Goal: Task Accomplishment & Management: Complete application form

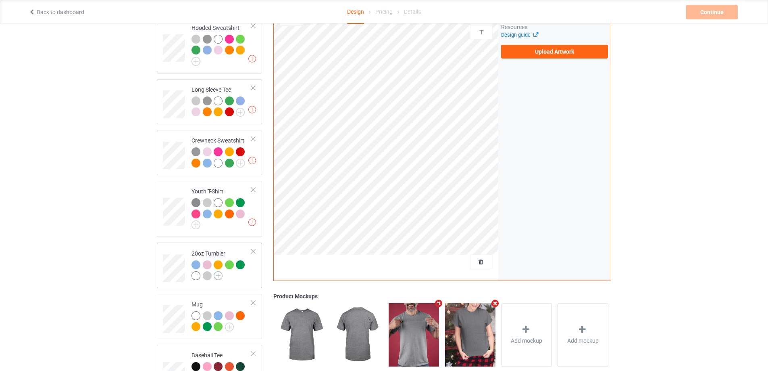
scroll to position [288, 0]
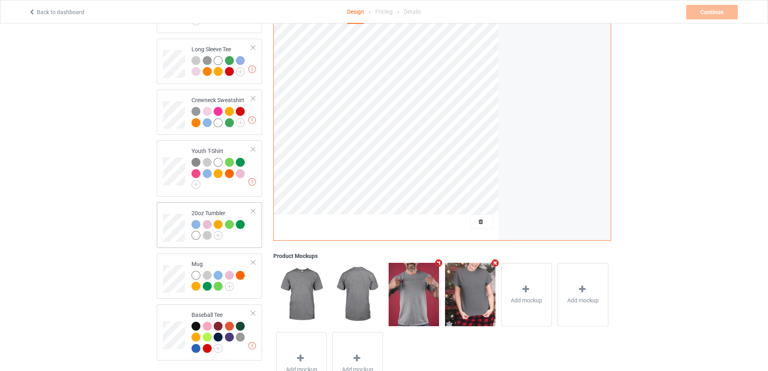
click at [160, 228] on div "20oz Tumbler" at bounding box center [209, 224] width 105 height 45
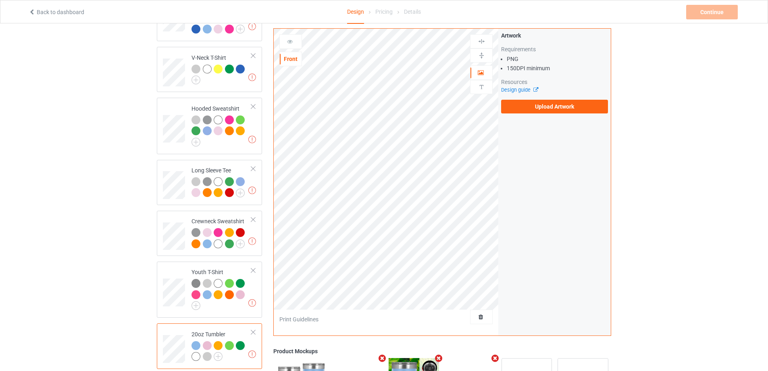
scroll to position [328, 0]
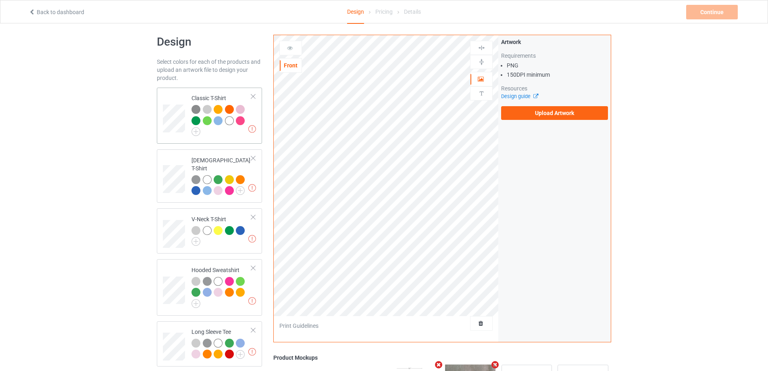
click at [162, 118] on div "Missing artworks Classic T-Shirt" at bounding box center [209, 115] width 105 height 56
click at [575, 116] on label "Upload Artwork" at bounding box center [554, 113] width 107 height 14
click at [0, 0] on input "Upload Artwork" at bounding box center [0, 0] width 0 height 0
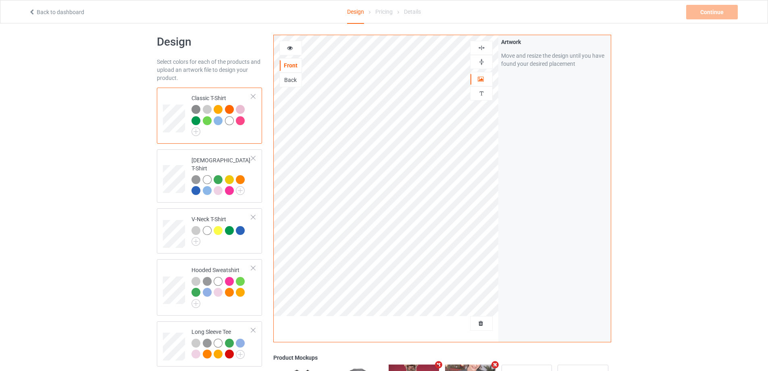
click at [289, 47] on icon at bounding box center [290, 47] width 7 height 6
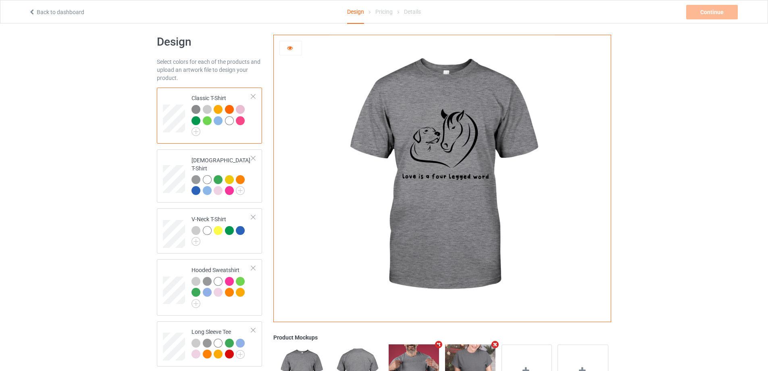
click at [290, 51] on div at bounding box center [291, 48] width 22 height 8
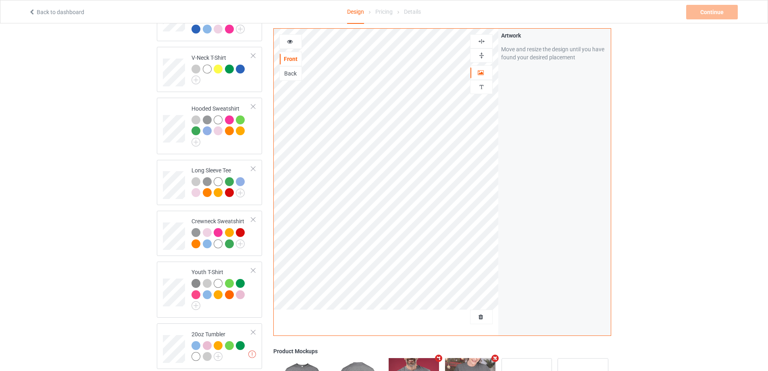
scroll to position [328, 0]
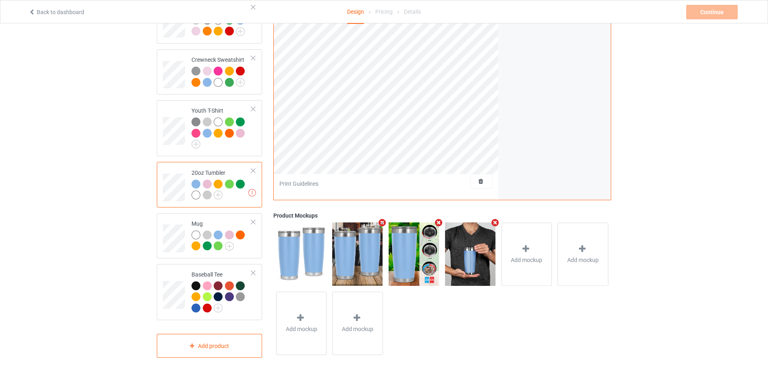
scroll to position [207, 0]
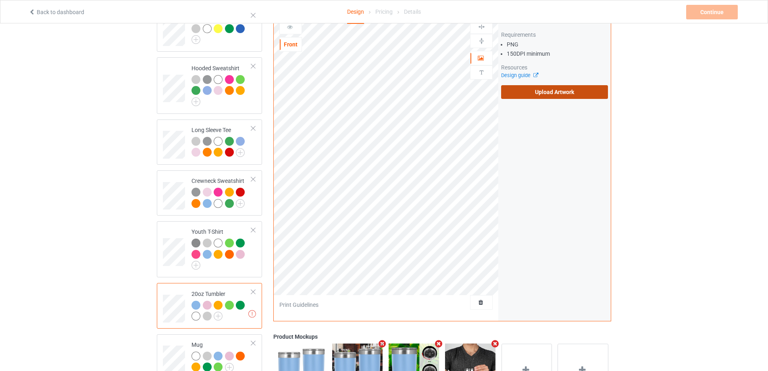
click at [542, 87] on label "Upload Artwork" at bounding box center [554, 92] width 107 height 14
click at [0, 0] on input "Upload Artwork" at bounding box center [0, 0] width 0 height 0
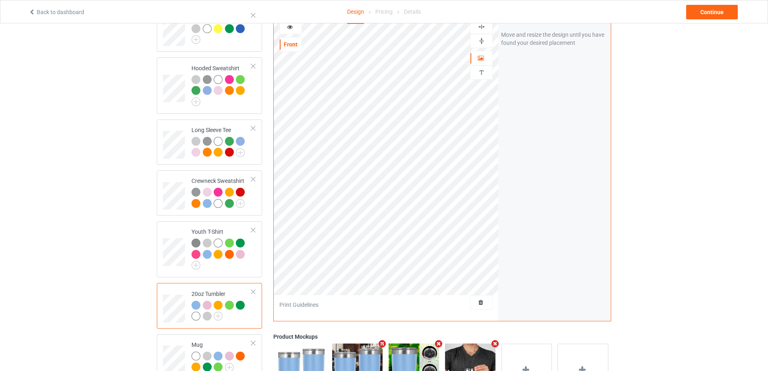
scroll to position [288, 0]
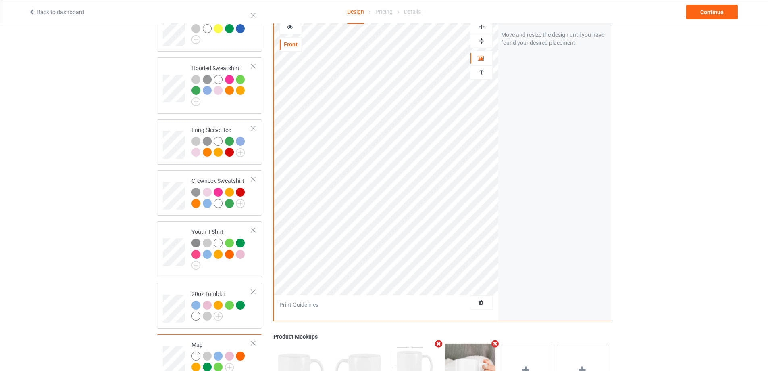
scroll to position [328, 0]
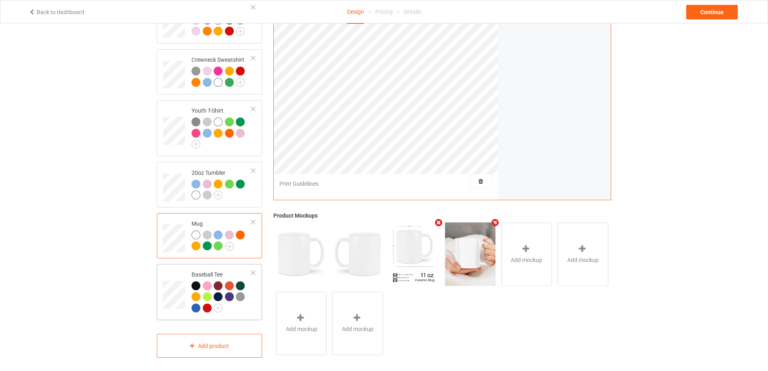
click at [172, 274] on td at bounding box center [175, 292] width 24 height 50
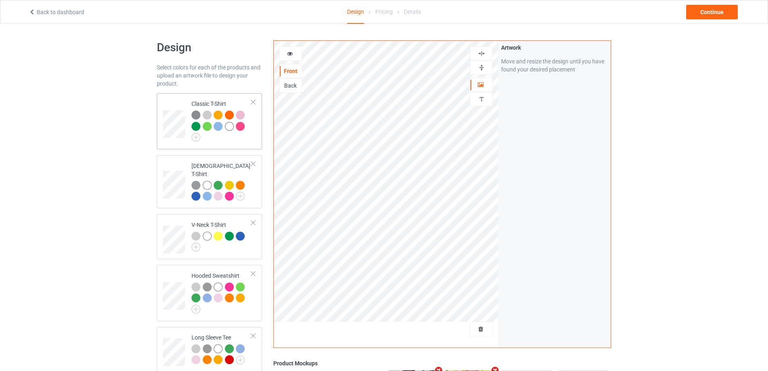
click at [180, 140] on td at bounding box center [175, 121] width 24 height 50
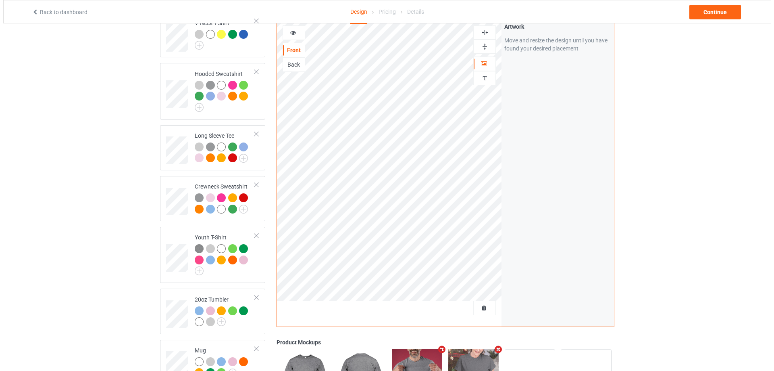
scroll to position [328, 0]
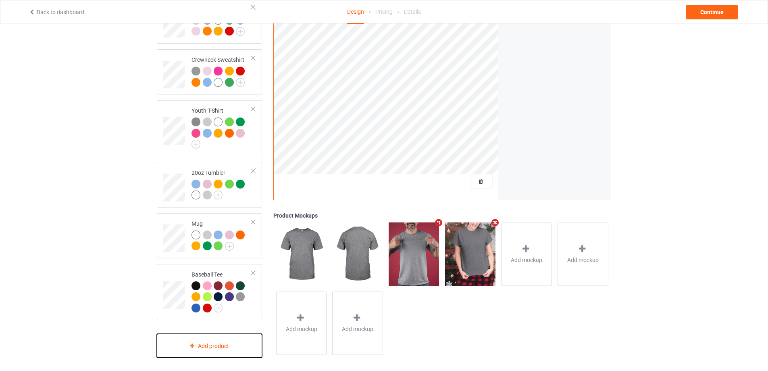
click at [218, 349] on div "Add product" at bounding box center [209, 345] width 105 height 24
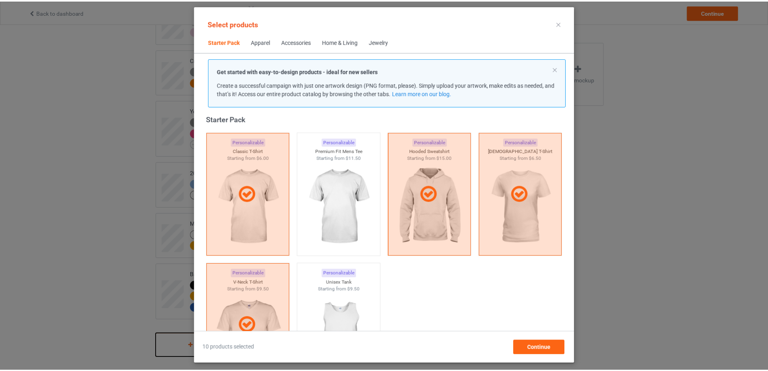
scroll to position [91, 0]
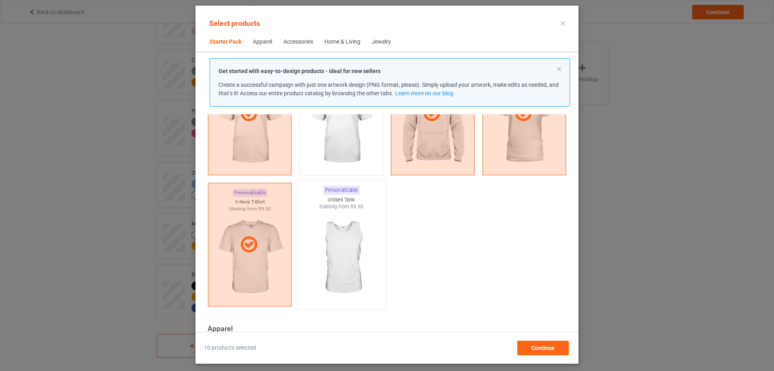
click at [343, 238] on img at bounding box center [341, 257] width 76 height 95
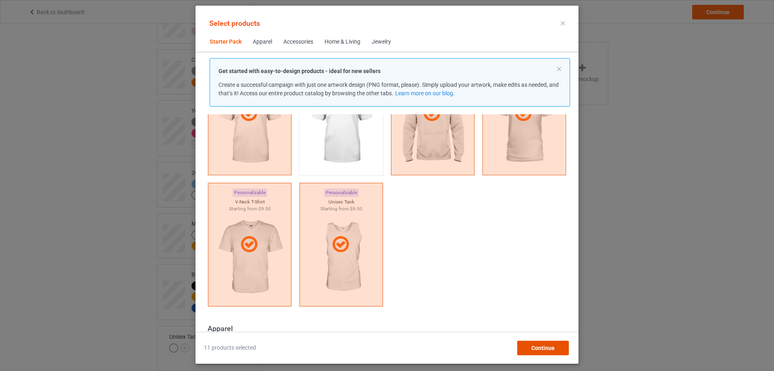
click at [547, 346] on span "Continue" at bounding box center [542, 347] width 23 height 6
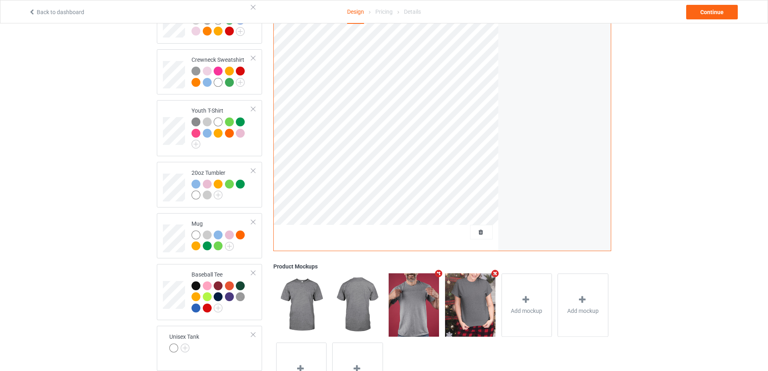
scroll to position [379, 0]
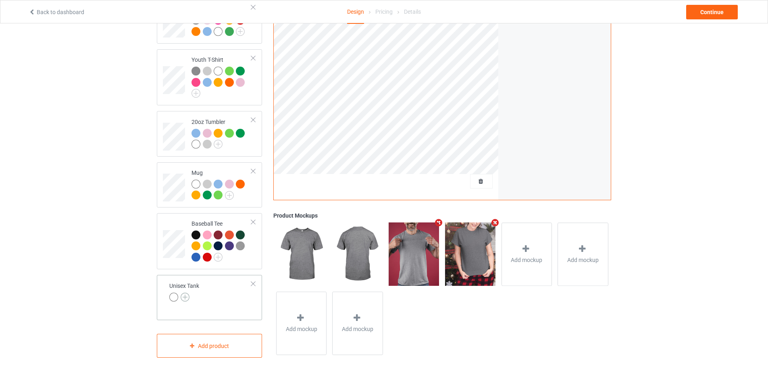
click at [187, 292] on img at bounding box center [185, 296] width 9 height 9
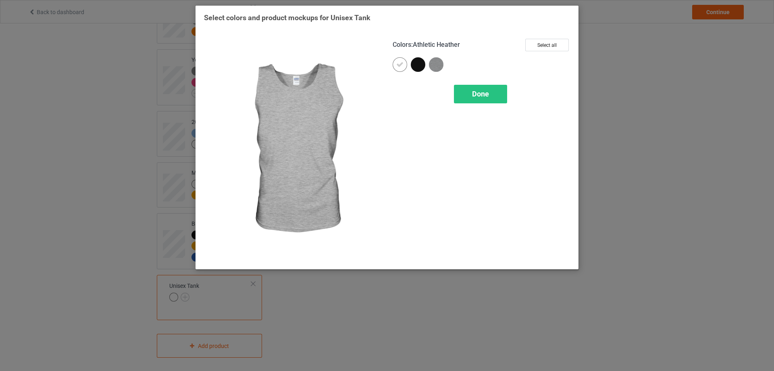
drag, startPoint x: 436, startPoint y: 63, endPoint x: 444, endPoint y: 74, distance: 13.3
click at [436, 65] on img at bounding box center [436, 64] width 15 height 15
click at [489, 99] on div "Done" at bounding box center [480, 94] width 53 height 19
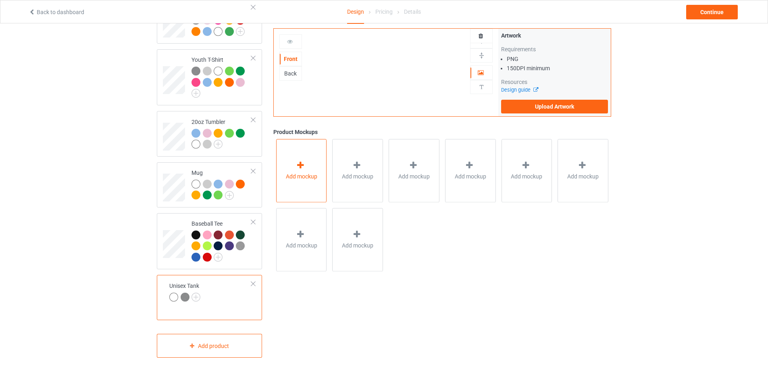
click at [304, 196] on div "Add mockup" at bounding box center [301, 170] width 51 height 63
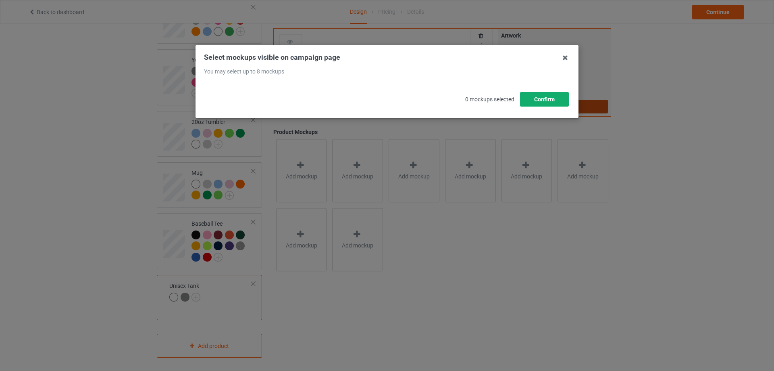
click at [542, 102] on button "Confirm" at bounding box center [544, 99] width 49 height 15
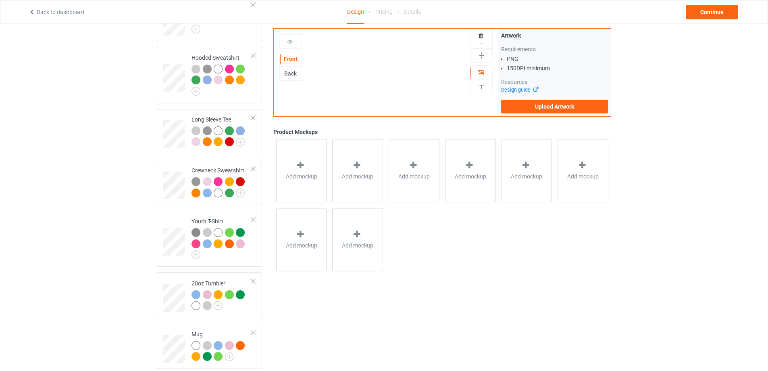
scroll to position [379, 0]
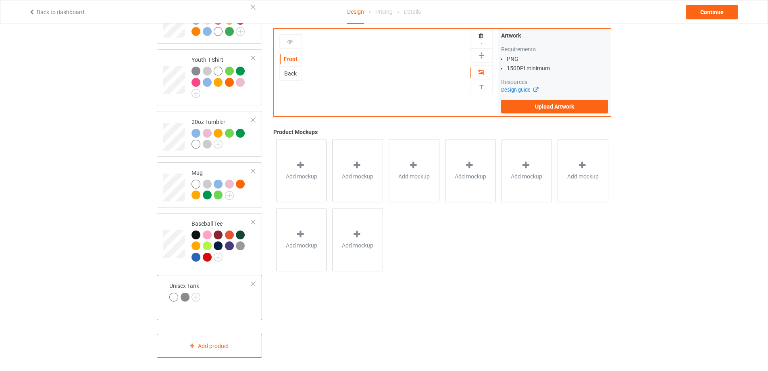
click at [227, 303] on div "Unisex Tank" at bounding box center [209, 297] width 105 height 45
click at [308, 169] on div "Add mockup" at bounding box center [301, 170] width 51 height 63
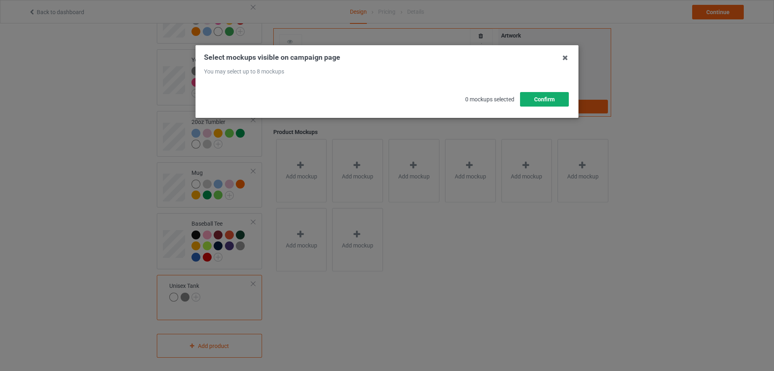
click at [550, 98] on button "Confirm" at bounding box center [544, 99] width 49 height 15
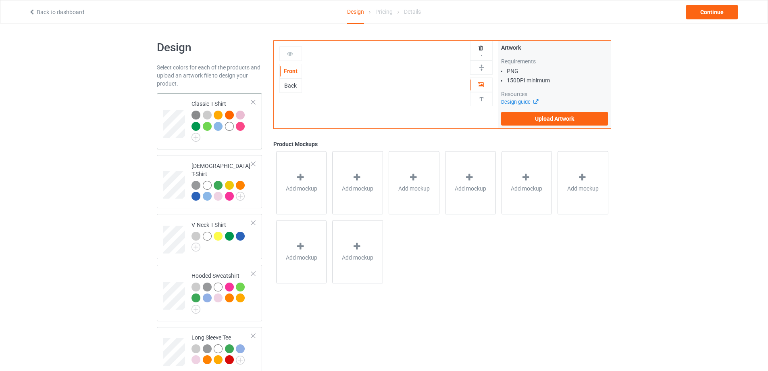
drag, startPoint x: 164, startPoint y: 143, endPoint x: 170, endPoint y: 144, distance: 5.9
click at [165, 142] on td at bounding box center [175, 121] width 24 height 50
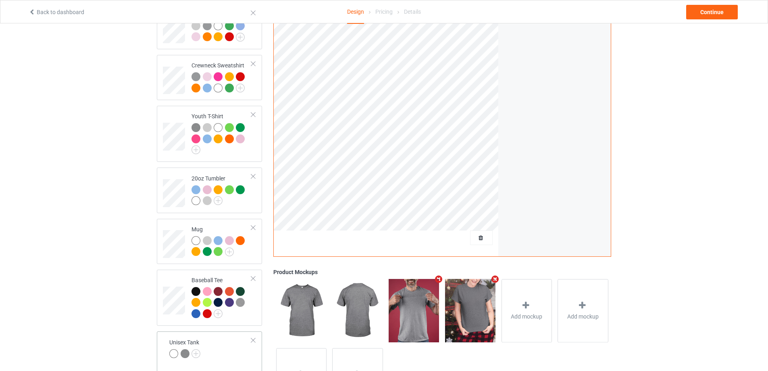
scroll to position [379, 0]
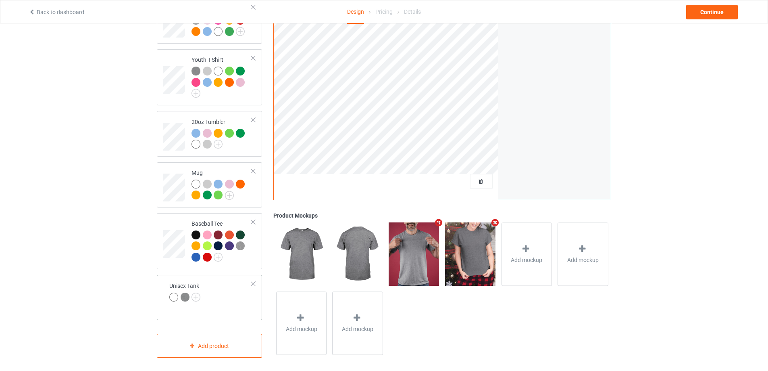
click at [224, 300] on td "Unisex Tank" at bounding box center [210, 292] width 91 height 28
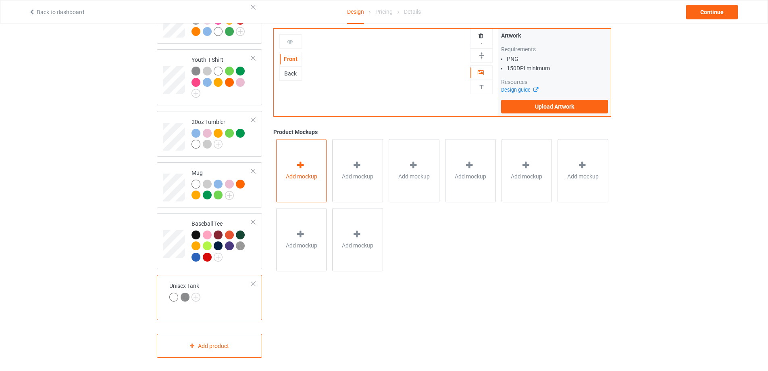
click at [307, 173] on span "Add mockup" at bounding box center [301, 176] width 31 height 8
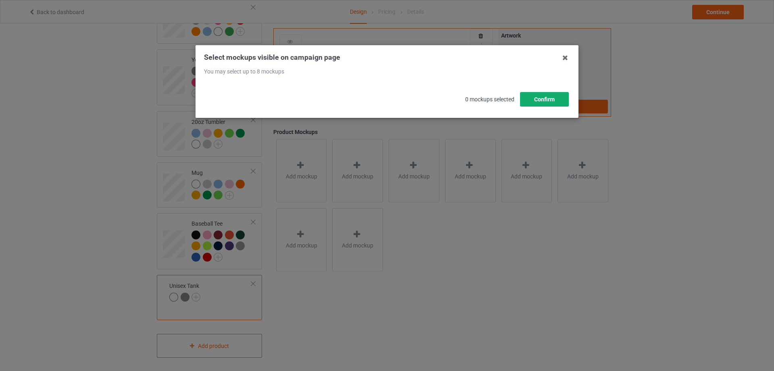
click at [552, 98] on button "Confirm" at bounding box center [544, 99] width 49 height 15
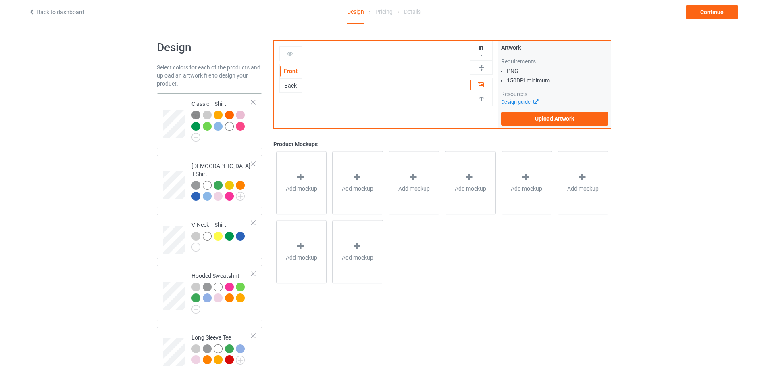
click at [170, 141] on td at bounding box center [175, 121] width 24 height 50
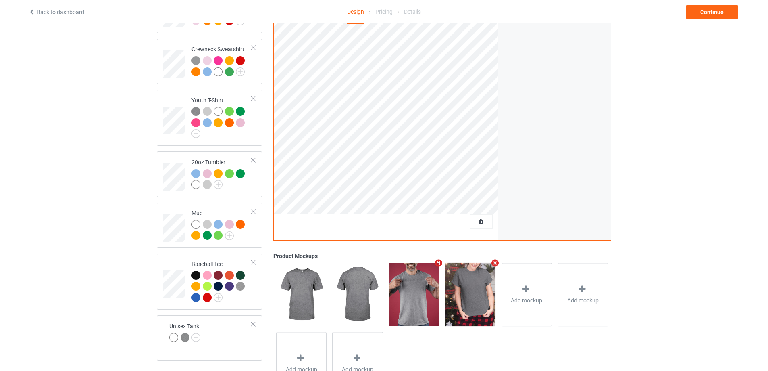
scroll to position [379, 0]
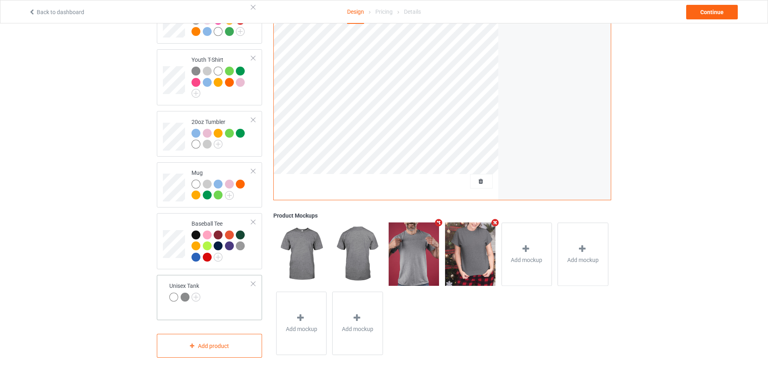
click at [227, 295] on td "Unisex Tank" at bounding box center [210, 292] width 91 height 28
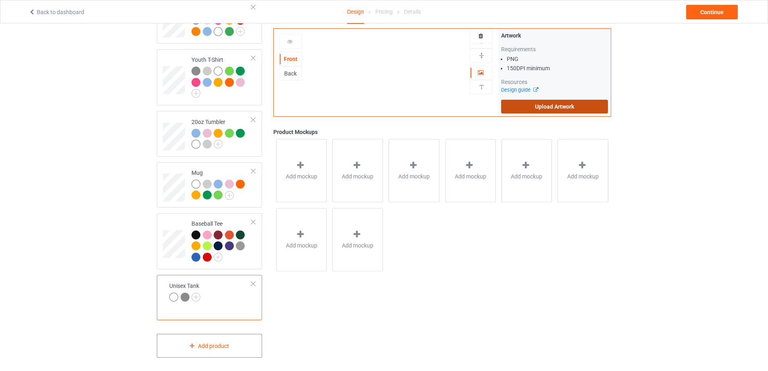
scroll to position [218, 0]
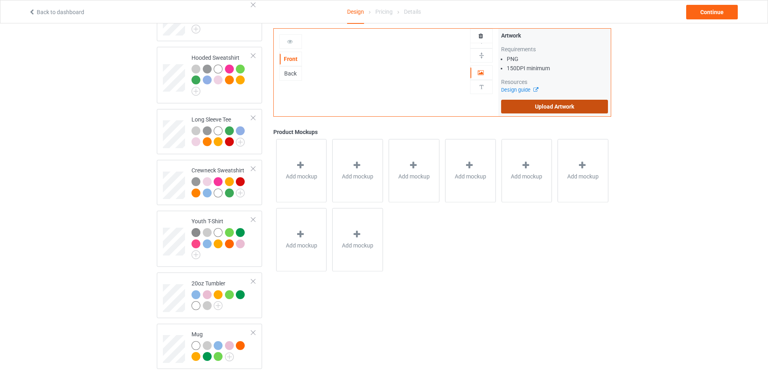
click at [559, 105] on label "Upload Artwork" at bounding box center [554, 107] width 107 height 14
click at [0, 0] on input "Upload Artwork" at bounding box center [0, 0] width 0 height 0
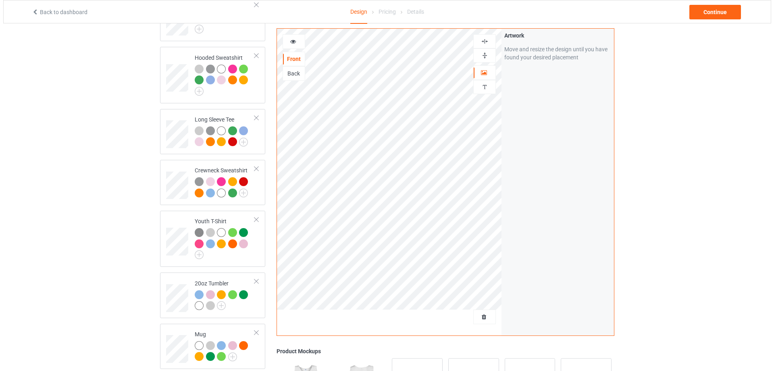
scroll to position [379, 0]
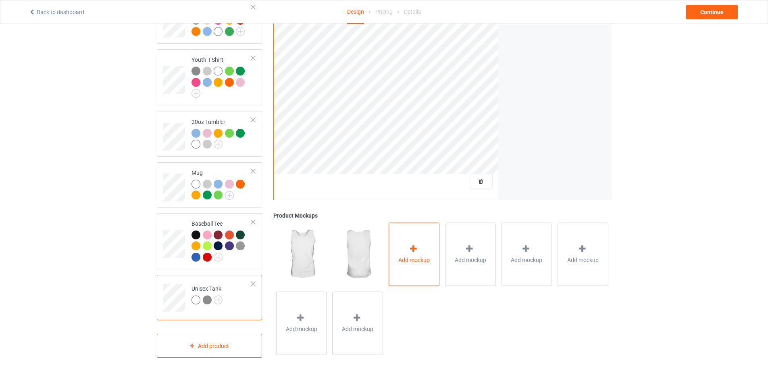
click at [425, 242] on div "Add mockup" at bounding box center [414, 253] width 51 height 63
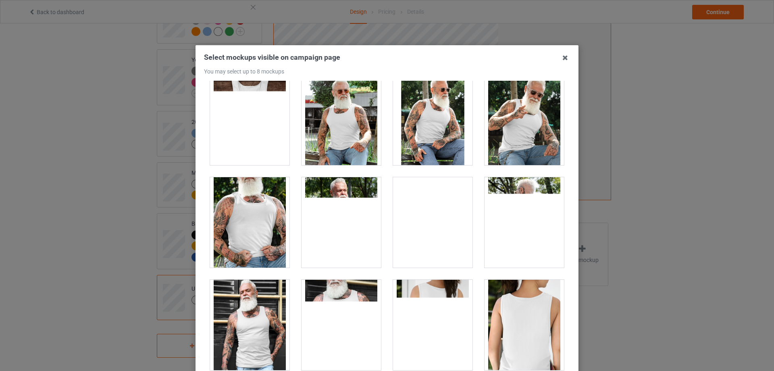
scroll to position [645, 0]
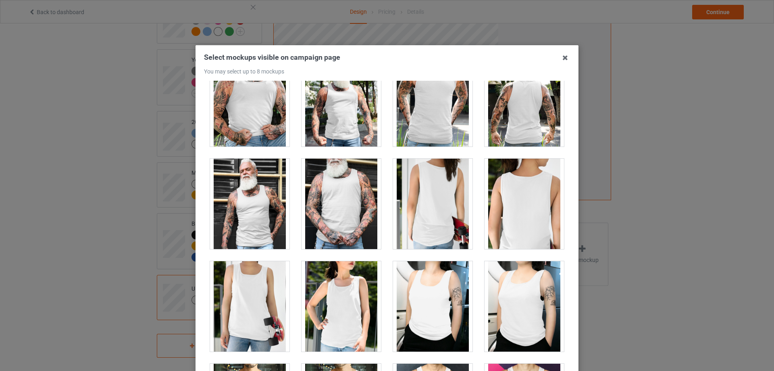
click at [428, 295] on div at bounding box center [432, 306] width 79 height 90
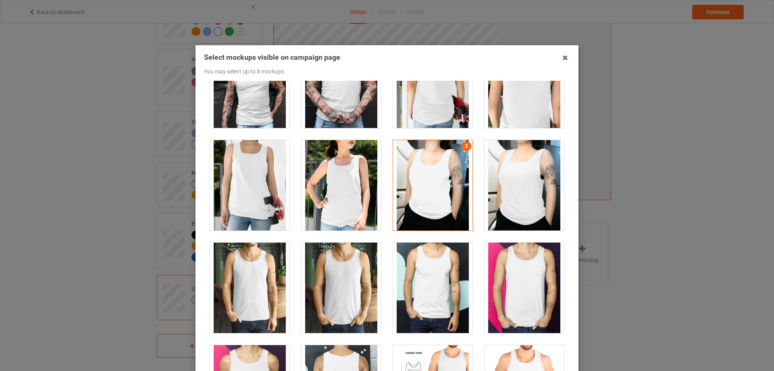
click at [338, 196] on div at bounding box center [341, 185] width 79 height 90
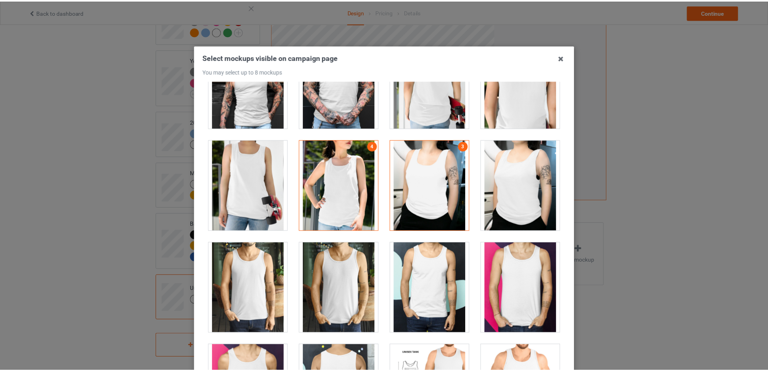
scroll to position [89, 0]
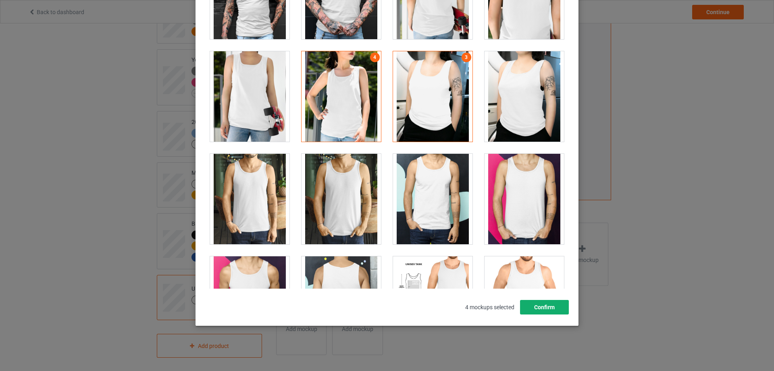
click at [545, 305] on button "Confirm" at bounding box center [544, 307] width 49 height 15
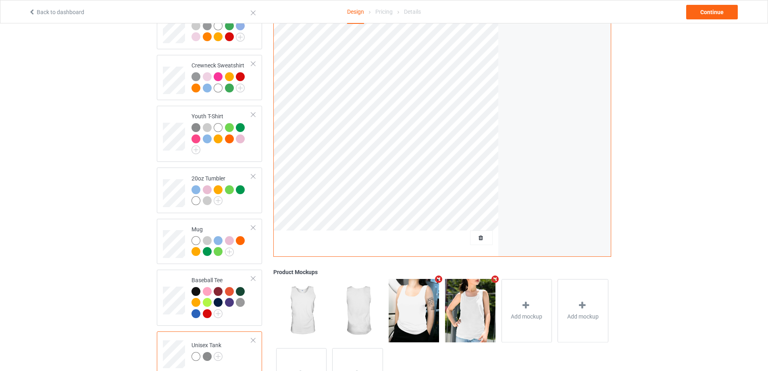
scroll to position [363, 0]
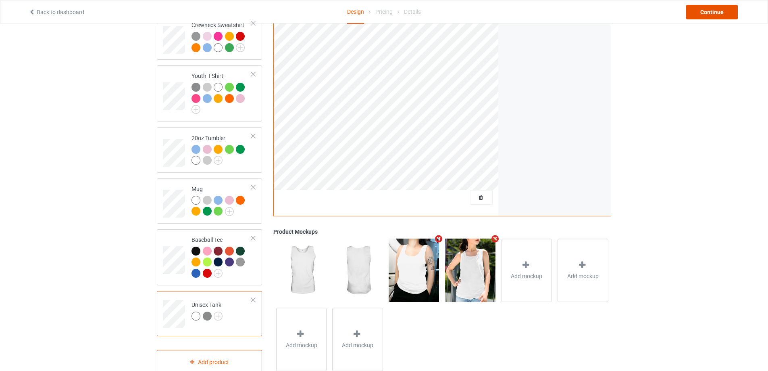
click at [709, 13] on div "Continue" at bounding box center [712, 12] width 52 height 15
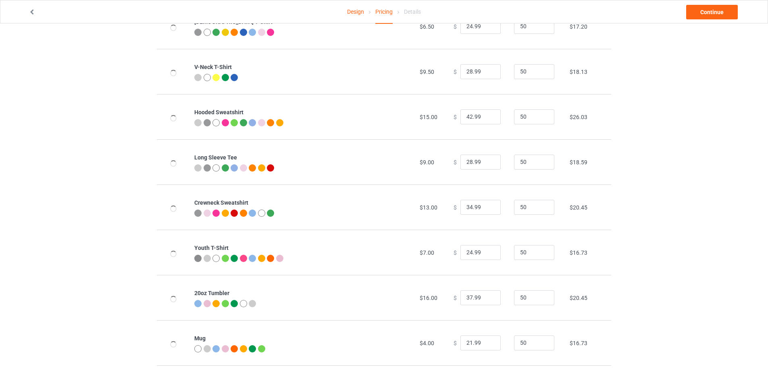
scroll to position [223, 0]
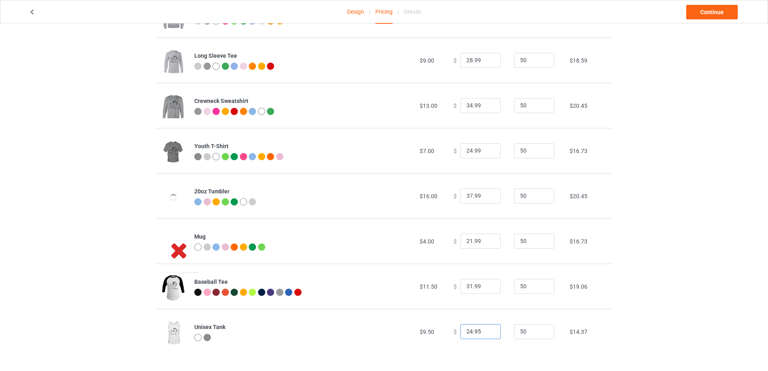
drag, startPoint x: 469, startPoint y: 328, endPoint x: 464, endPoint y: 329, distance: 4.9
click at [464, 329] on input "24.95" at bounding box center [480, 331] width 40 height 15
click at [473, 330] on input "28.95" at bounding box center [480, 331] width 40 height 15
click at [477, 313] on td "$ 28.99" at bounding box center [479, 330] width 60 height 45
click at [465, 331] on input "28.99" at bounding box center [480, 331] width 40 height 15
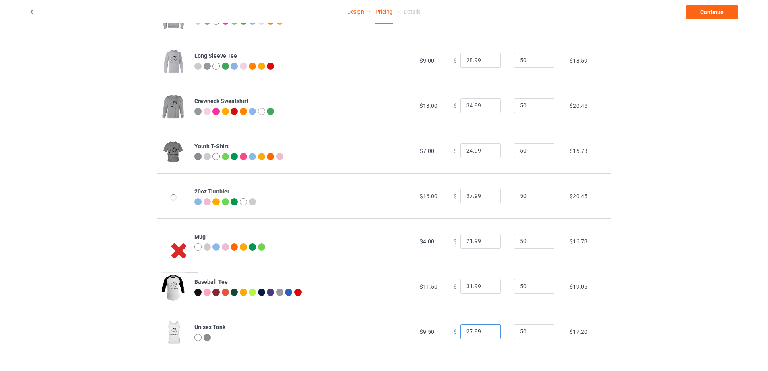
type input "27.99"
click at [475, 310] on td "$ 27.99" at bounding box center [479, 330] width 60 height 45
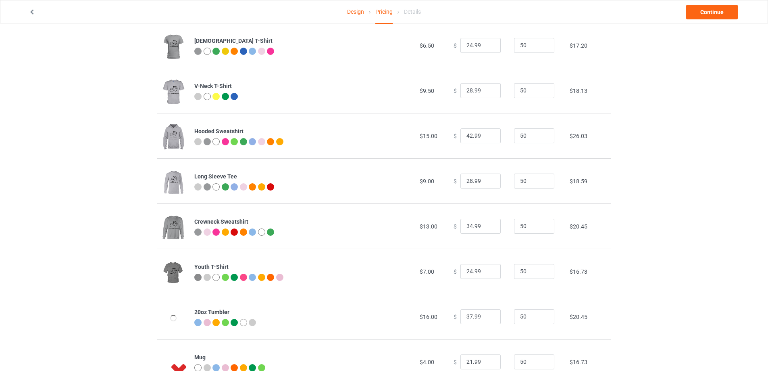
scroll to position [0, 0]
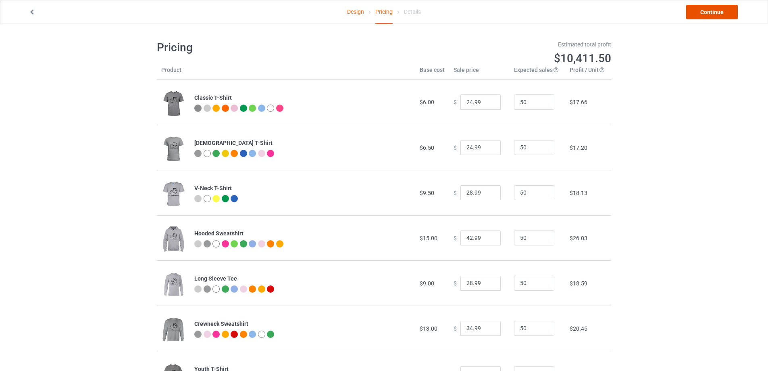
click at [714, 11] on link "Continue" at bounding box center [712, 12] width 52 height 15
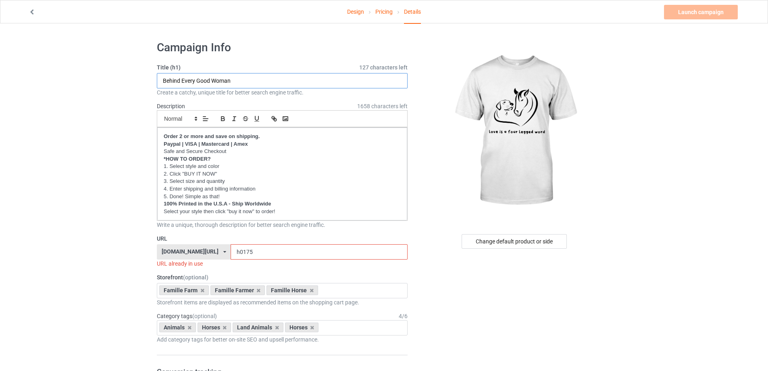
drag, startPoint x: 233, startPoint y: 78, endPoint x: 88, endPoint y: 75, distance: 145.6
type input "l"
type input "Love Is A Four Legged Word"
click at [240, 259] on input "h0175" at bounding box center [319, 251] width 177 height 15
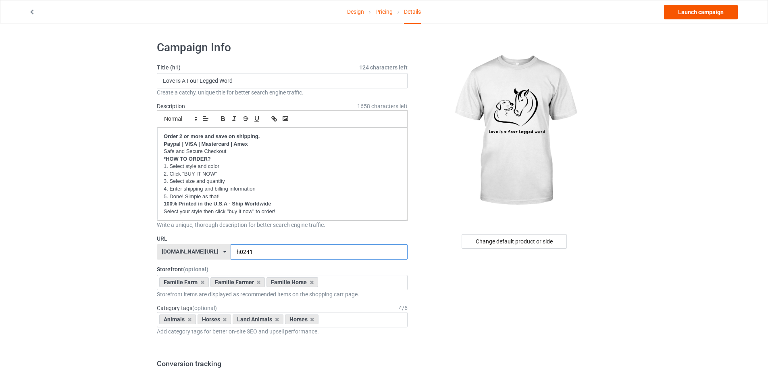
type input "h0241"
click at [704, 8] on link "Launch campaign" at bounding box center [701, 12] width 74 height 15
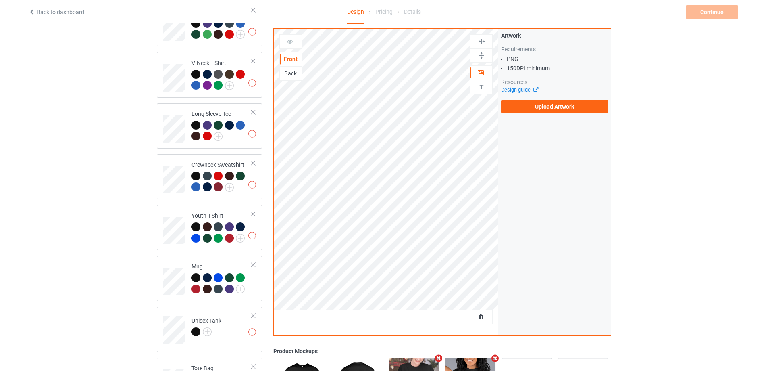
scroll to position [363, 0]
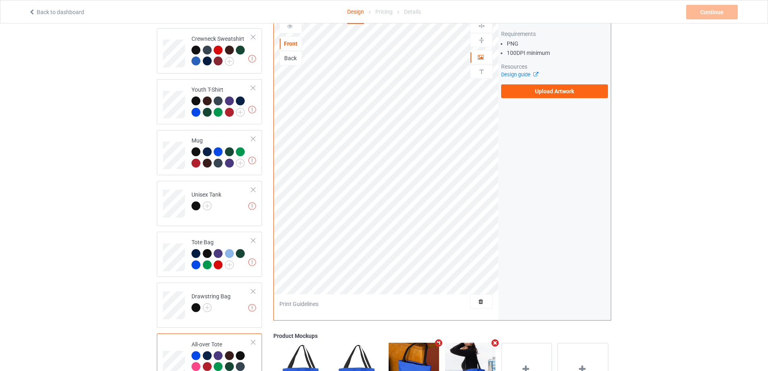
scroll to position [448, 0]
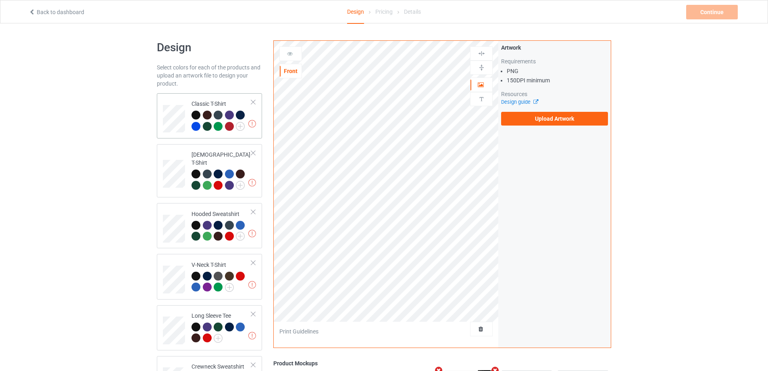
click at [162, 117] on div "Missing artworks Classic T-Shirt" at bounding box center [209, 115] width 105 height 45
click at [549, 121] on label "Upload Artwork" at bounding box center [554, 119] width 107 height 14
click at [0, 0] on input "Upload Artwork" at bounding box center [0, 0] width 0 height 0
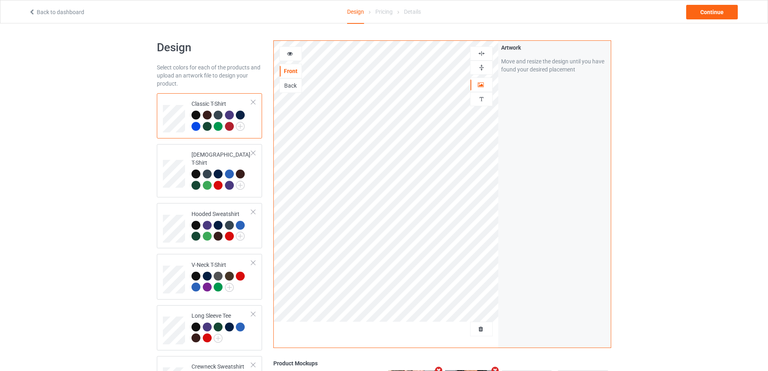
click at [485, 52] on div at bounding box center [482, 54] width 22 height 8
click at [487, 52] on div at bounding box center [482, 54] width 22 height 8
click at [479, 71] on img at bounding box center [482, 68] width 8 height 8
click at [290, 54] on icon at bounding box center [290, 53] width 7 height 6
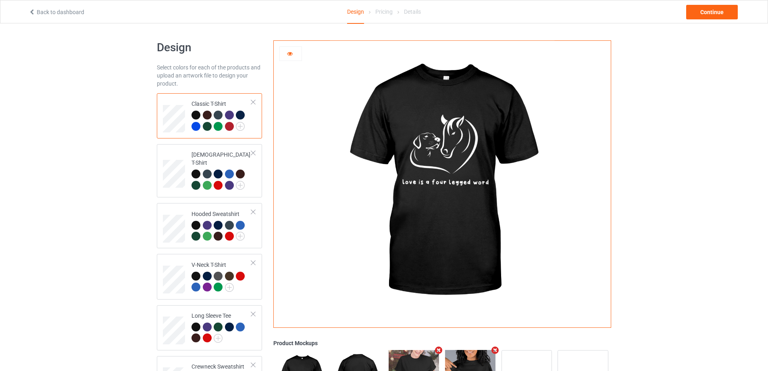
click at [291, 54] on icon at bounding box center [290, 53] width 7 height 6
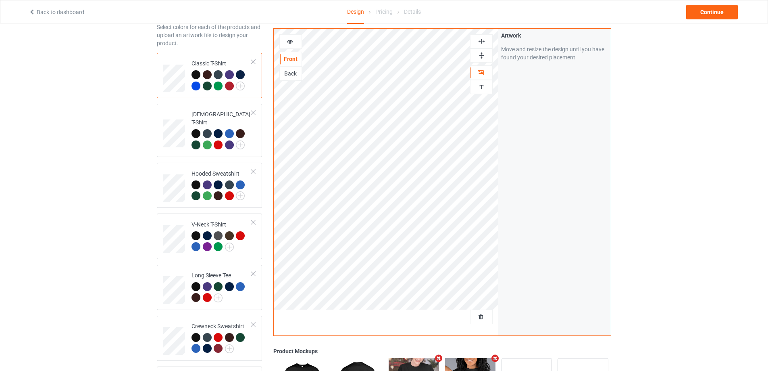
scroll to position [202, 0]
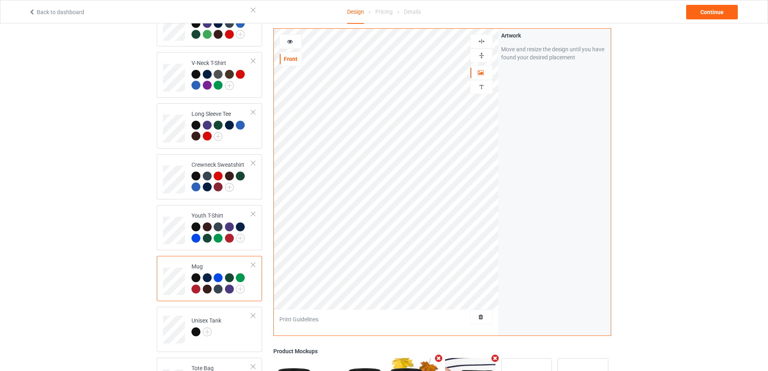
scroll to position [323, 0]
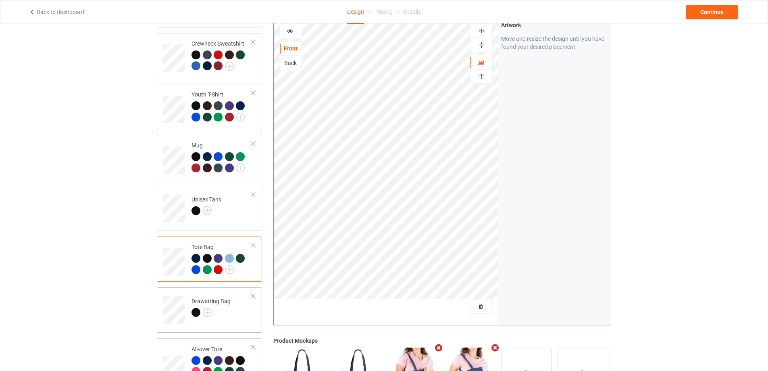
scroll to position [403, 0]
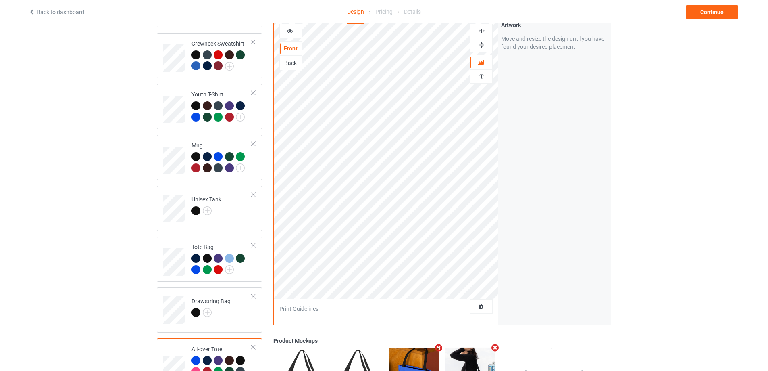
scroll to position [282, 0]
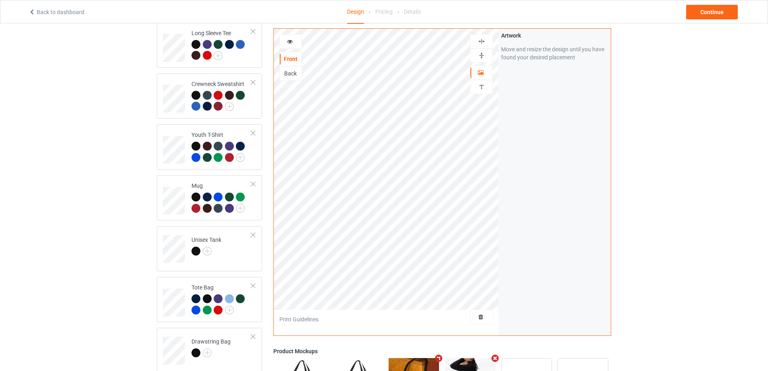
click at [489, 56] on div at bounding box center [482, 56] width 22 height 8
click at [484, 39] on img at bounding box center [482, 41] width 8 height 8
click at [291, 40] on icon at bounding box center [290, 40] width 7 height 6
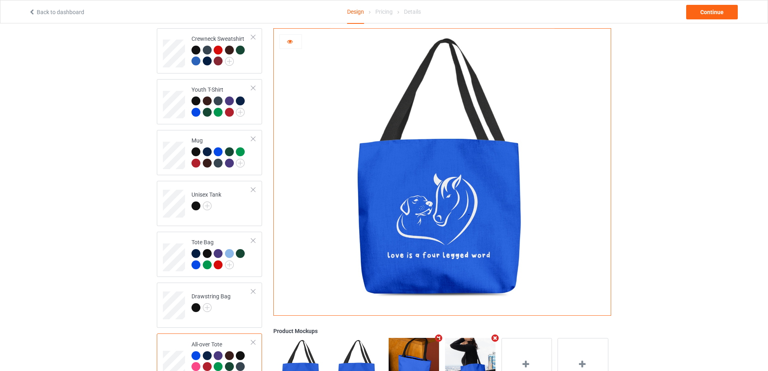
scroll to position [206, 0]
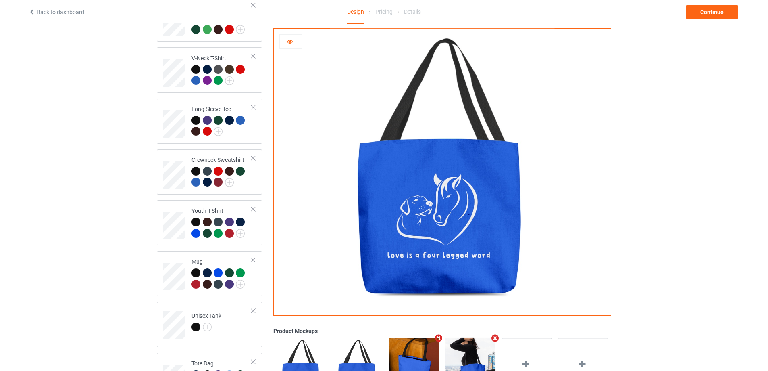
drag, startPoint x: 290, startPoint y: 40, endPoint x: 183, endPoint y: 191, distance: 185.4
click at [290, 40] on icon at bounding box center [290, 40] width 7 height 6
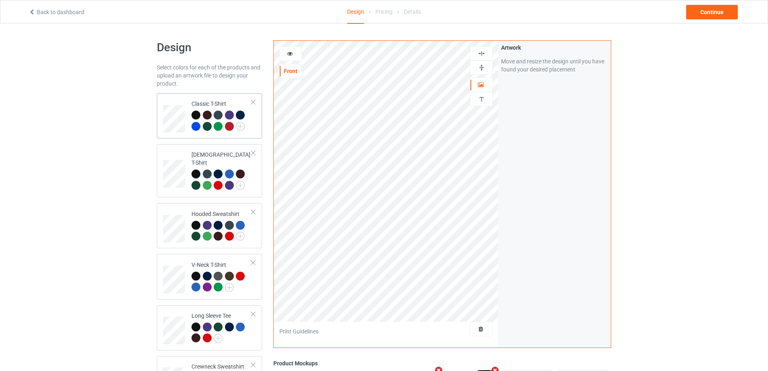
click at [157, 115] on div "Classic T-Shirt" at bounding box center [209, 115] width 105 height 45
click at [723, 12] on div "Continue" at bounding box center [712, 12] width 52 height 15
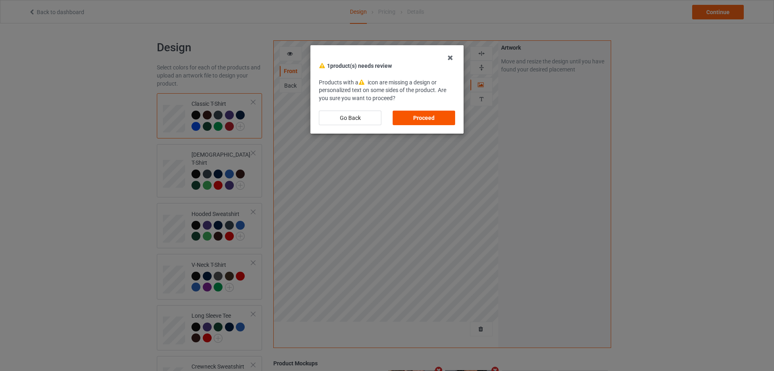
click at [435, 116] on div "Proceed" at bounding box center [424, 117] width 62 height 15
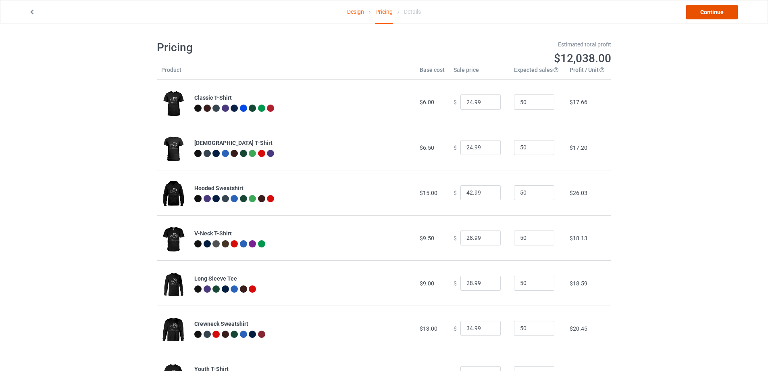
click at [727, 7] on link "Continue" at bounding box center [712, 12] width 52 height 15
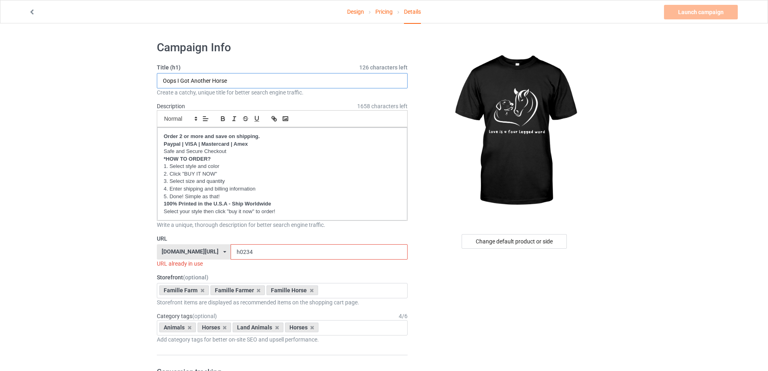
drag, startPoint x: 248, startPoint y: 79, endPoint x: 98, endPoint y: 89, distance: 150.8
type input "Love Is A Four Legged Word"
click at [265, 248] on input "h0234" at bounding box center [319, 251] width 177 height 15
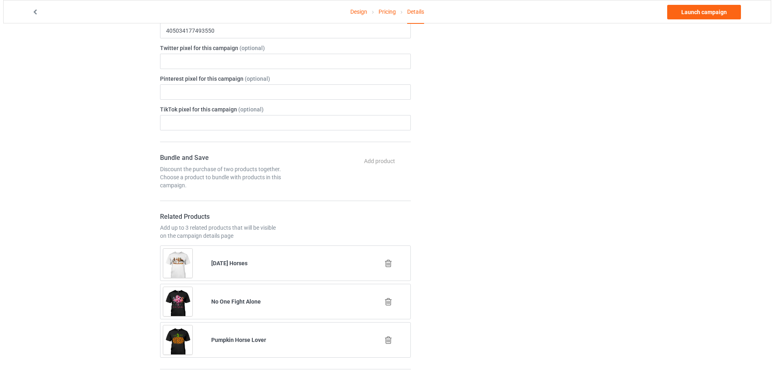
scroll to position [403, 0]
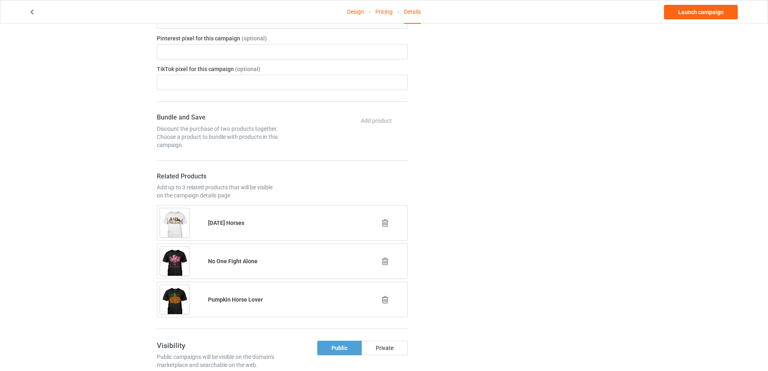
type input "h0242"
click at [387, 299] on icon at bounding box center [385, 299] width 10 height 8
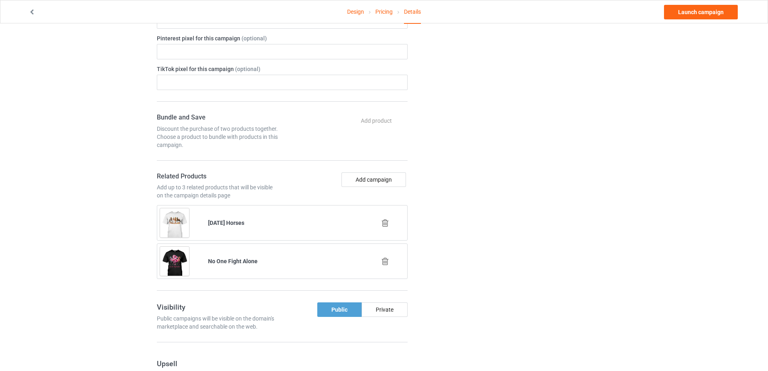
click at [384, 263] on icon at bounding box center [385, 261] width 10 height 8
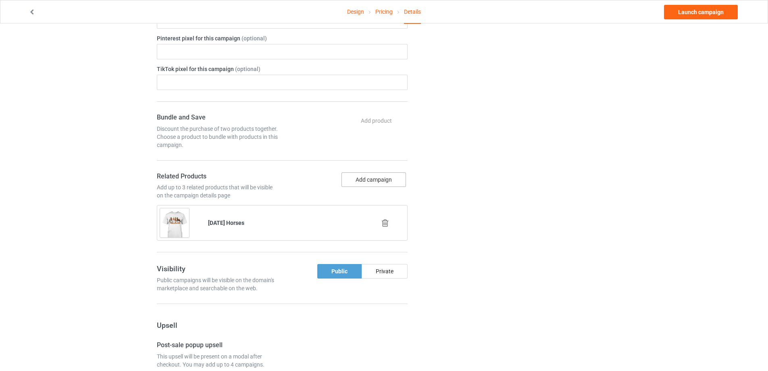
click at [376, 176] on button "Add campaign" at bounding box center [374, 179] width 65 height 15
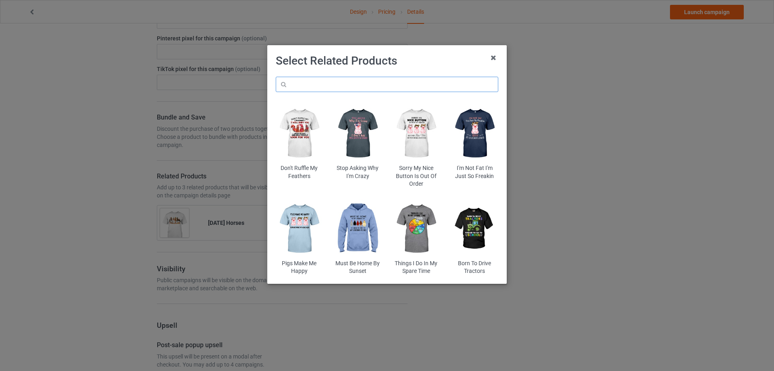
click at [340, 79] on input "text" at bounding box center [387, 84] width 223 height 15
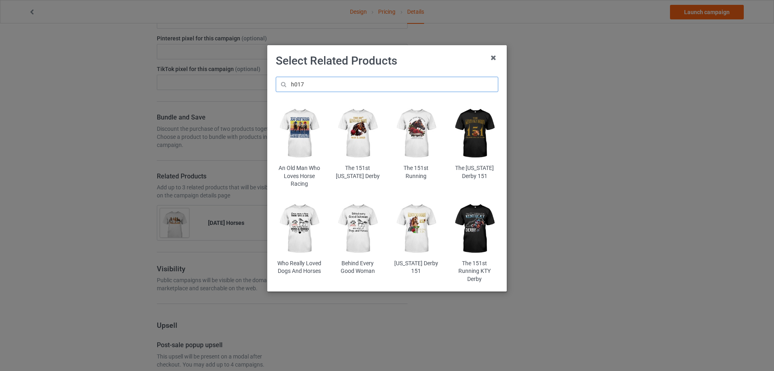
type input "h017"
click at [297, 228] on img at bounding box center [299, 228] width 47 height 59
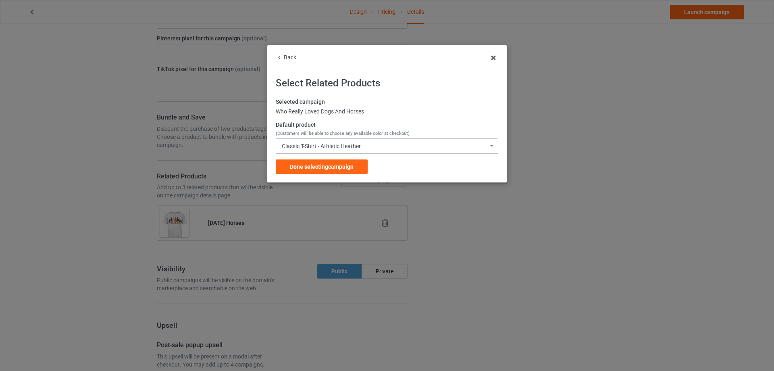
click at [347, 143] on div "Classic T-Shirt - Athletic Heather" at bounding box center [321, 146] width 79 height 6
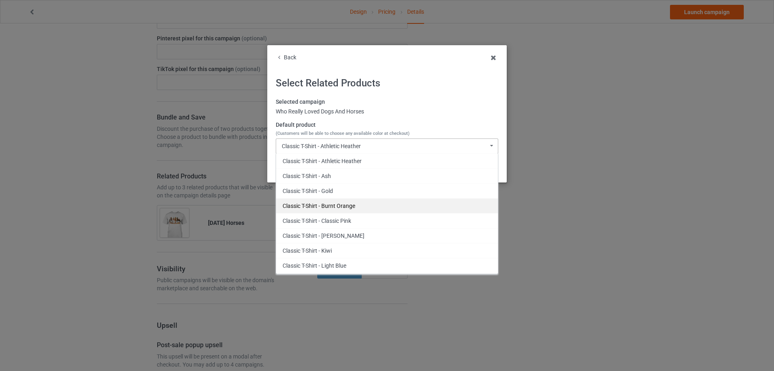
scroll to position [40, 0]
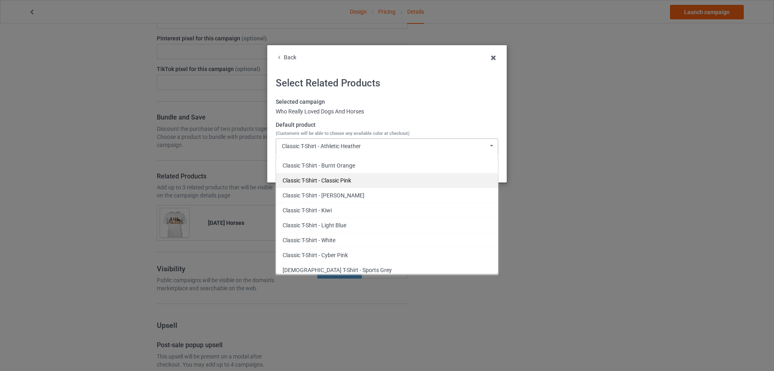
click at [352, 177] on div "Classic T-Shirt - Classic Pink" at bounding box center [387, 180] width 222 height 15
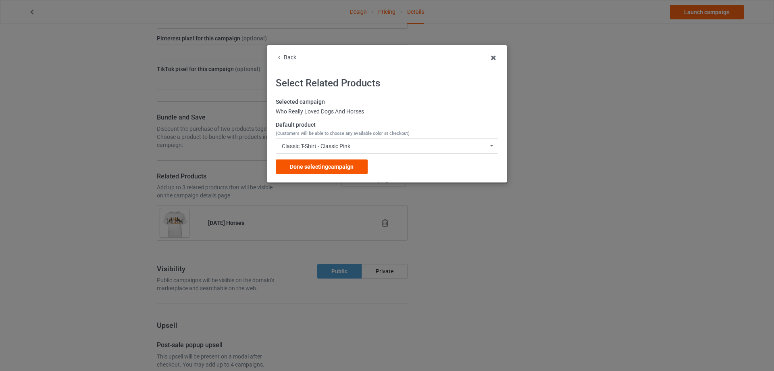
click at [340, 160] on div "Done selecting campaign" at bounding box center [322, 166] width 92 height 15
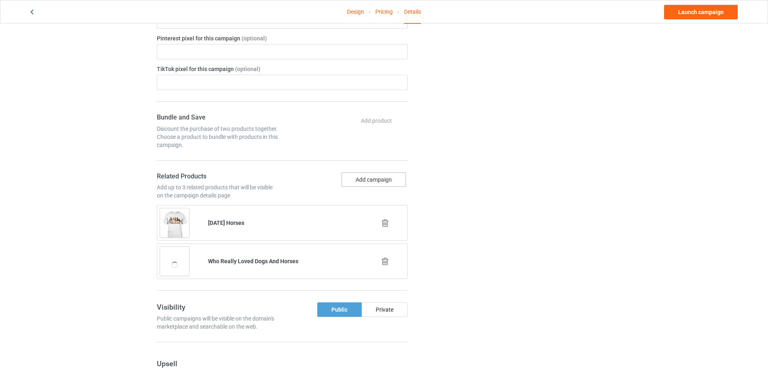
click at [380, 183] on button "Add campaign" at bounding box center [374, 179] width 65 height 15
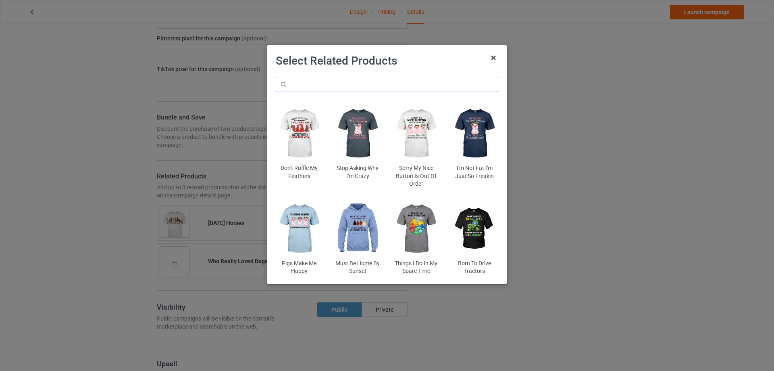
click at [320, 83] on input "text" at bounding box center [387, 84] width 223 height 15
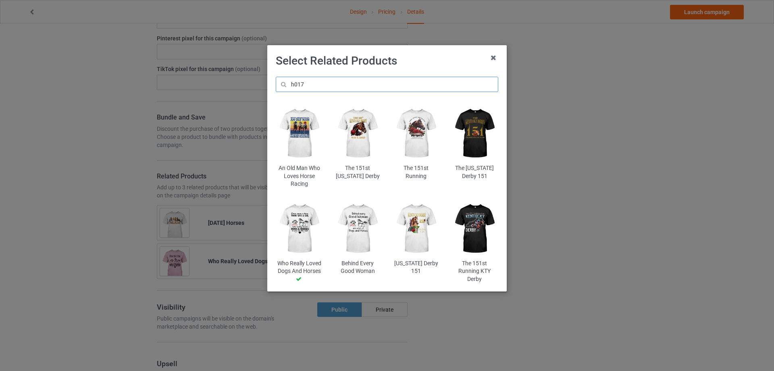
type input "h017"
click at [363, 223] on img at bounding box center [357, 228] width 47 height 59
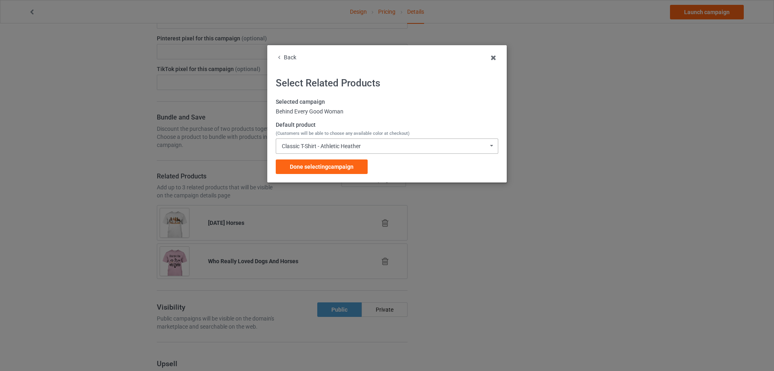
click at [338, 144] on div "Classic T-Shirt - Athletic Heather" at bounding box center [321, 146] width 79 height 6
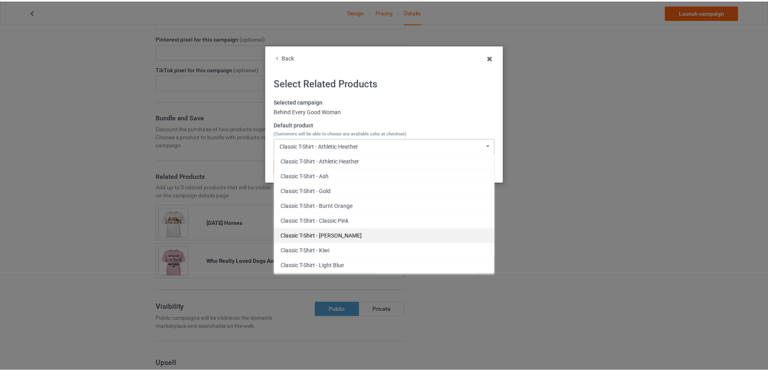
scroll to position [40, 0]
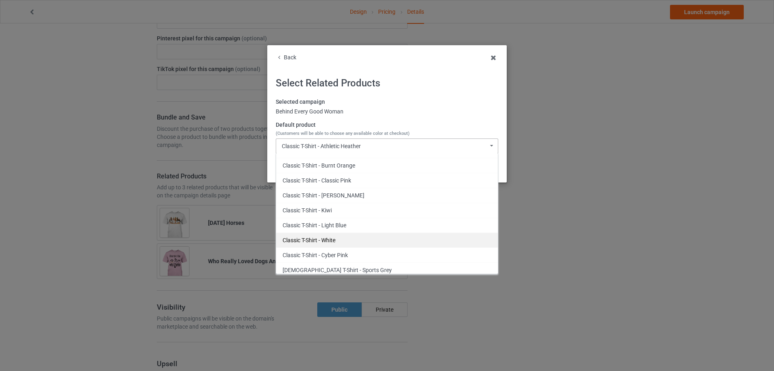
click at [340, 240] on div "Classic T-Shirt - White" at bounding box center [387, 239] width 222 height 15
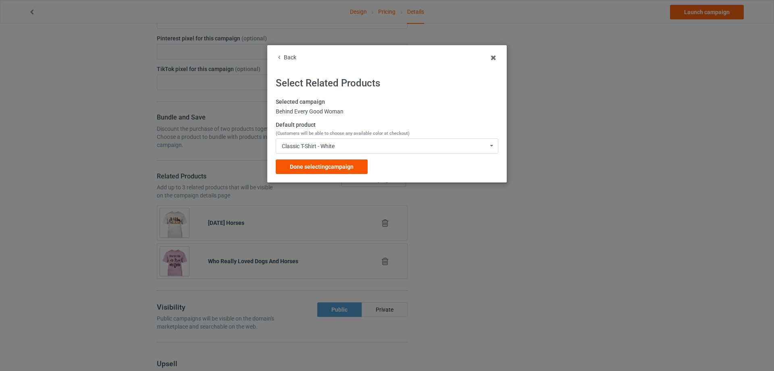
click at [329, 167] on span "Done selecting campaign" at bounding box center [322, 166] width 64 height 6
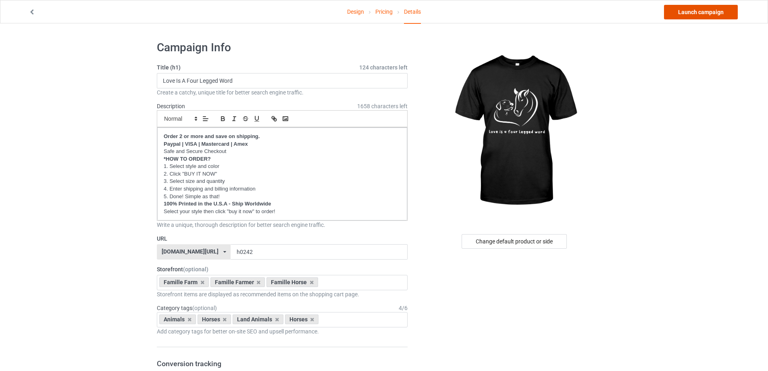
click at [716, 12] on link "Launch campaign" at bounding box center [701, 12] width 74 height 15
